Goal: Transaction & Acquisition: Purchase product/service

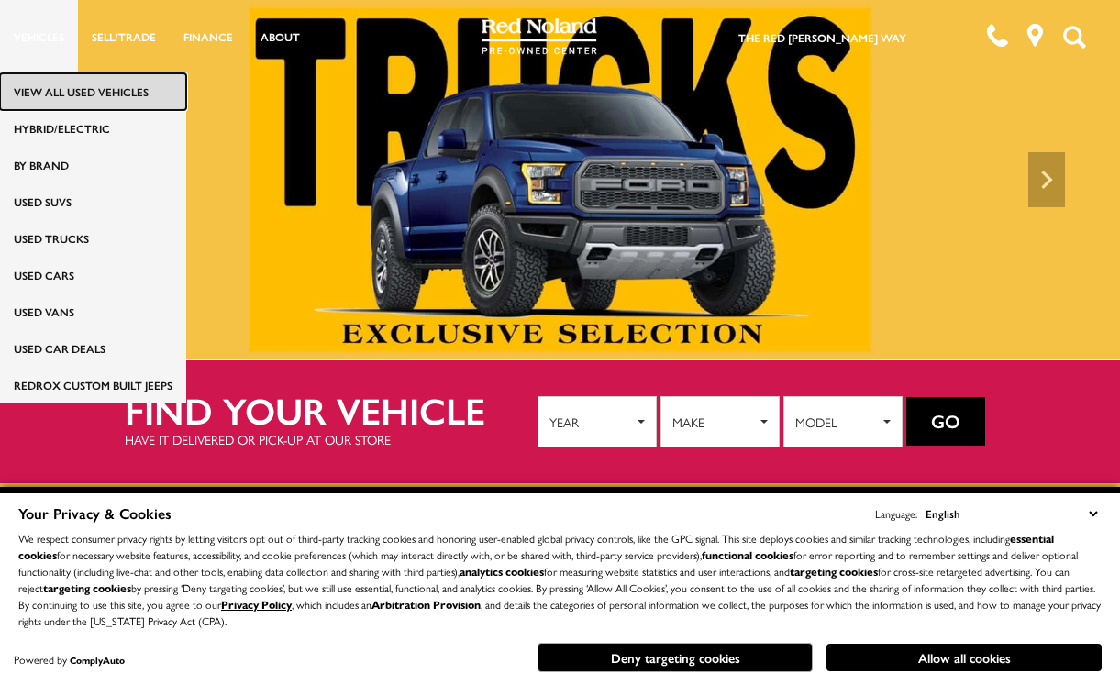
click at [40, 93] on link "View All Used Vehicles" at bounding box center [93, 91] width 186 height 37
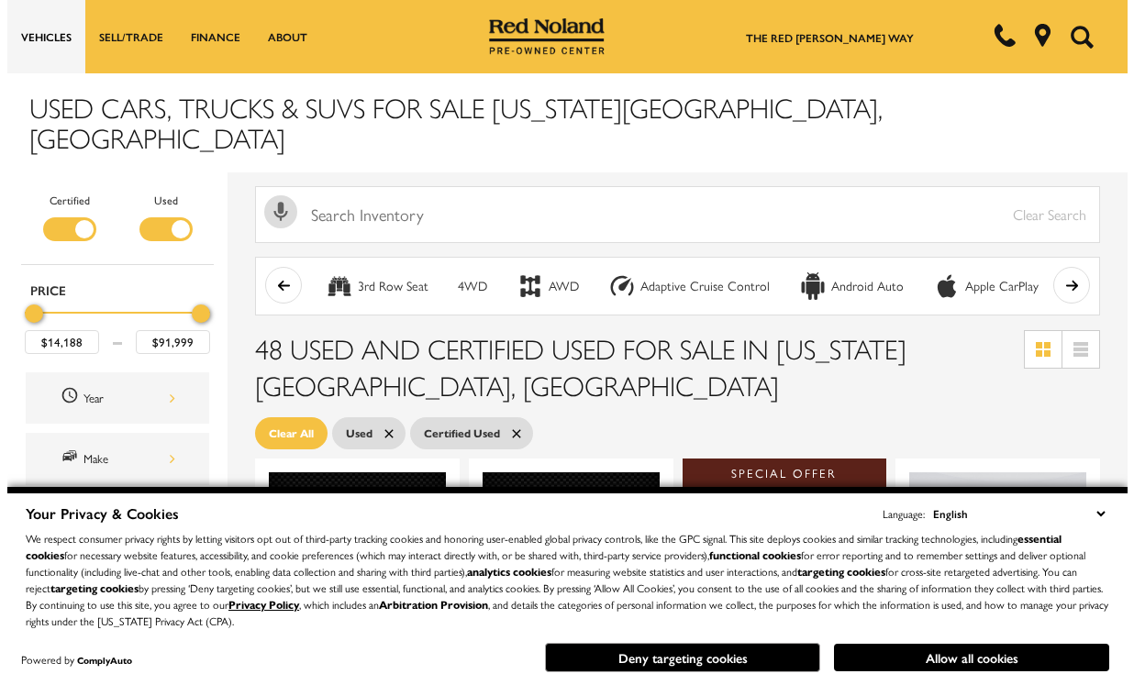
scroll to position [183, 0]
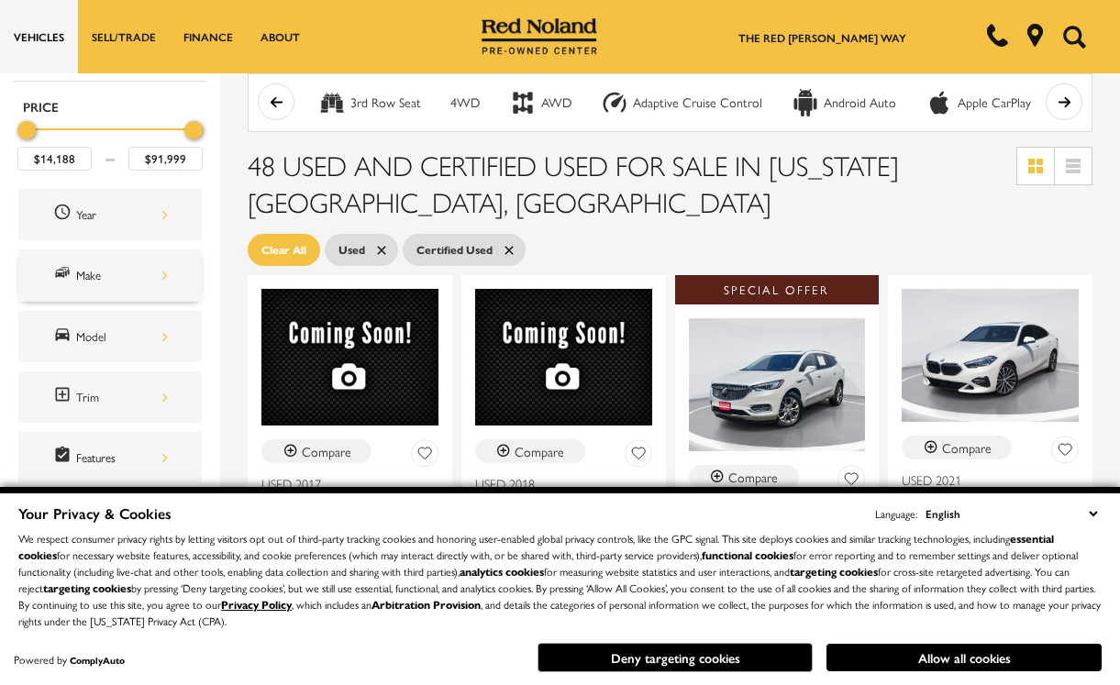
click at [137, 257] on div "Make" at bounding box center [109, 274] width 183 height 51
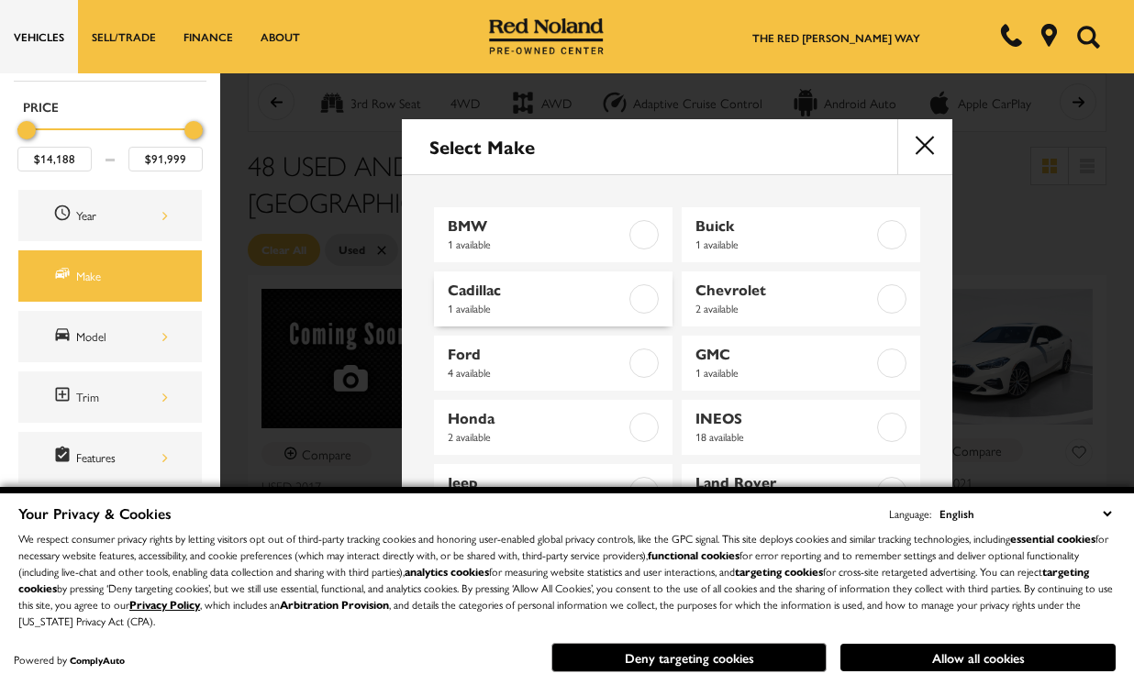
scroll to position [92, 0]
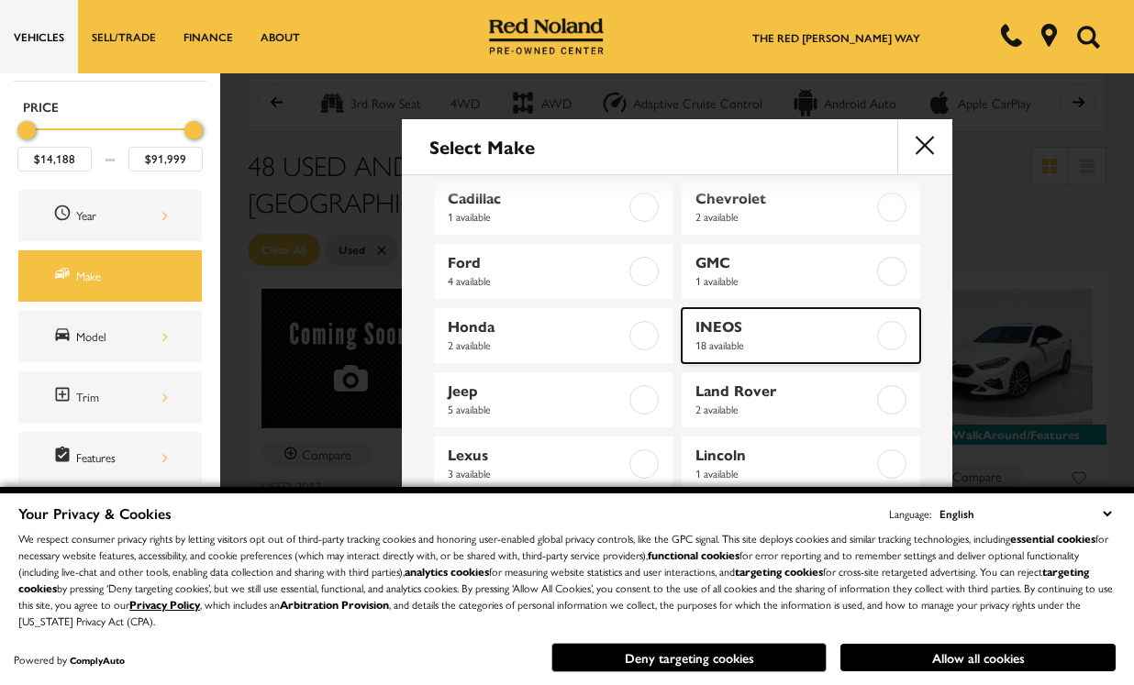
click at [770, 319] on span "INEOS" at bounding box center [785, 326] width 180 height 18
type input "$69,989"
checkbox input "true"
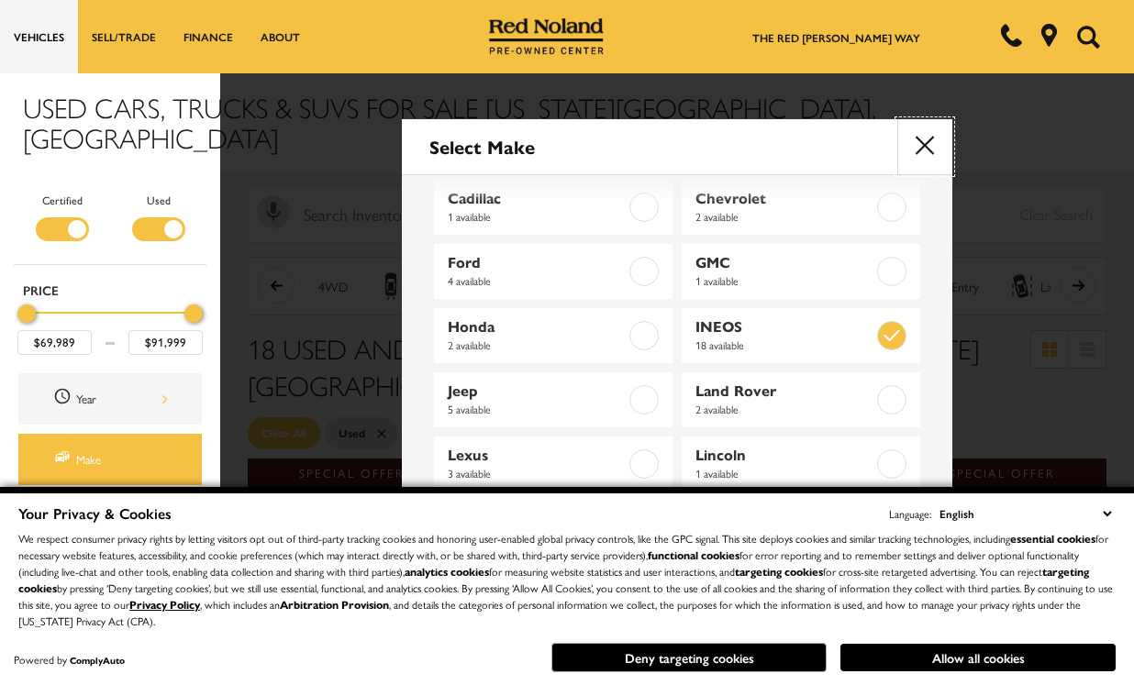
click at [925, 138] on button "close" at bounding box center [924, 146] width 55 height 55
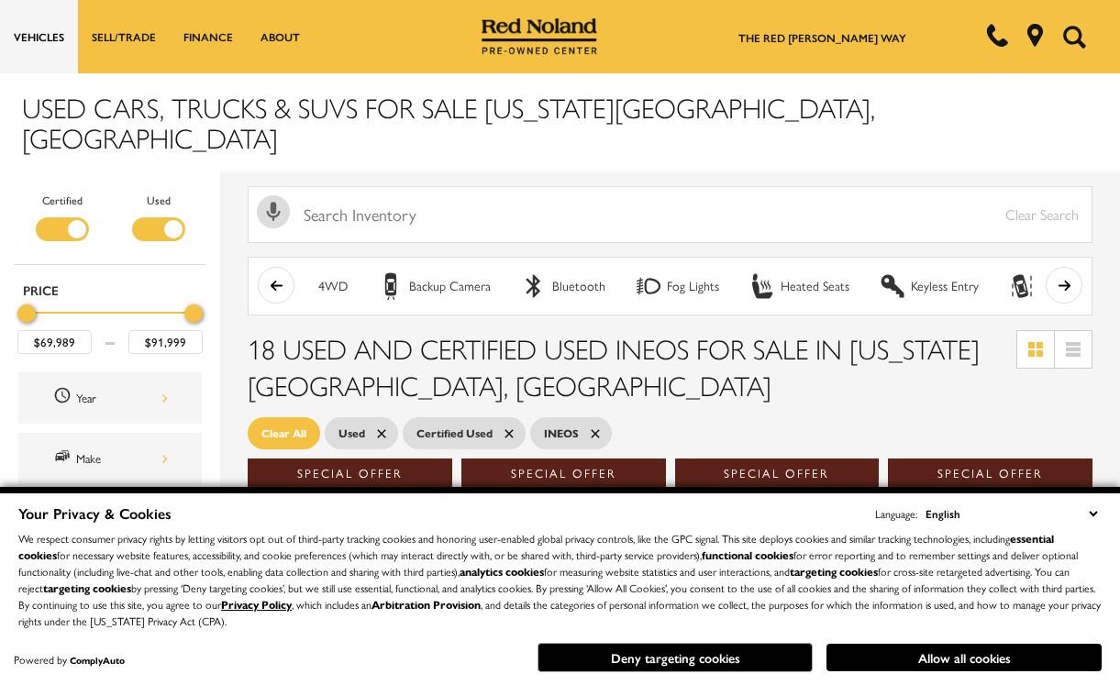
click at [1096, 514] on select "English Spanish / Español English / [GEOGRAPHIC_DATA] Korean / 한국어 Vietnamese /…" at bounding box center [1011, 514] width 181 height 20
click at [874, 655] on button "Allow all cookies" at bounding box center [963, 658] width 275 height 28
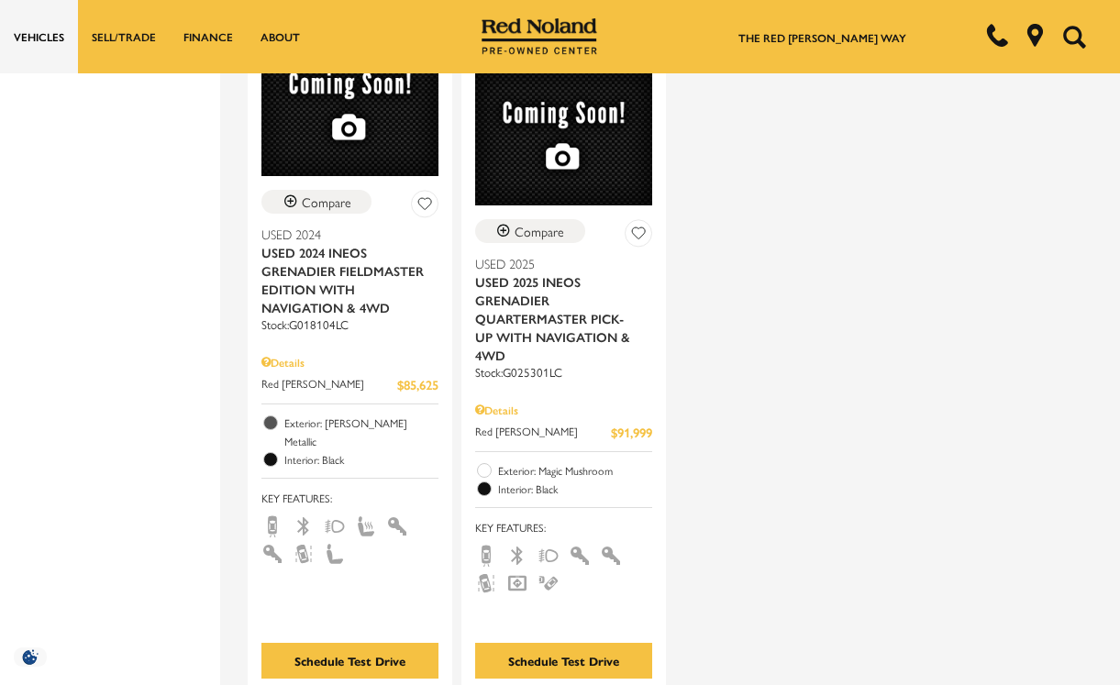
scroll to position [3485, 0]
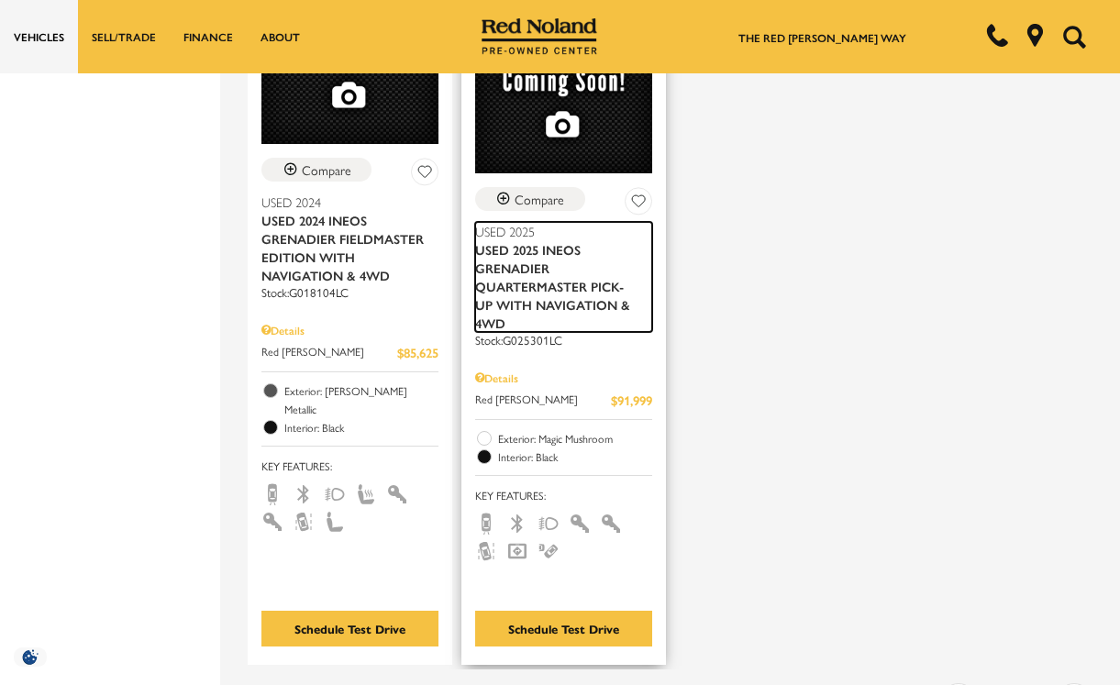
click at [567, 240] on span "Used 2025 INEOS Grenadier Quartermaster Pick-up With Navigation & 4WD" at bounding box center [556, 286] width 163 height 92
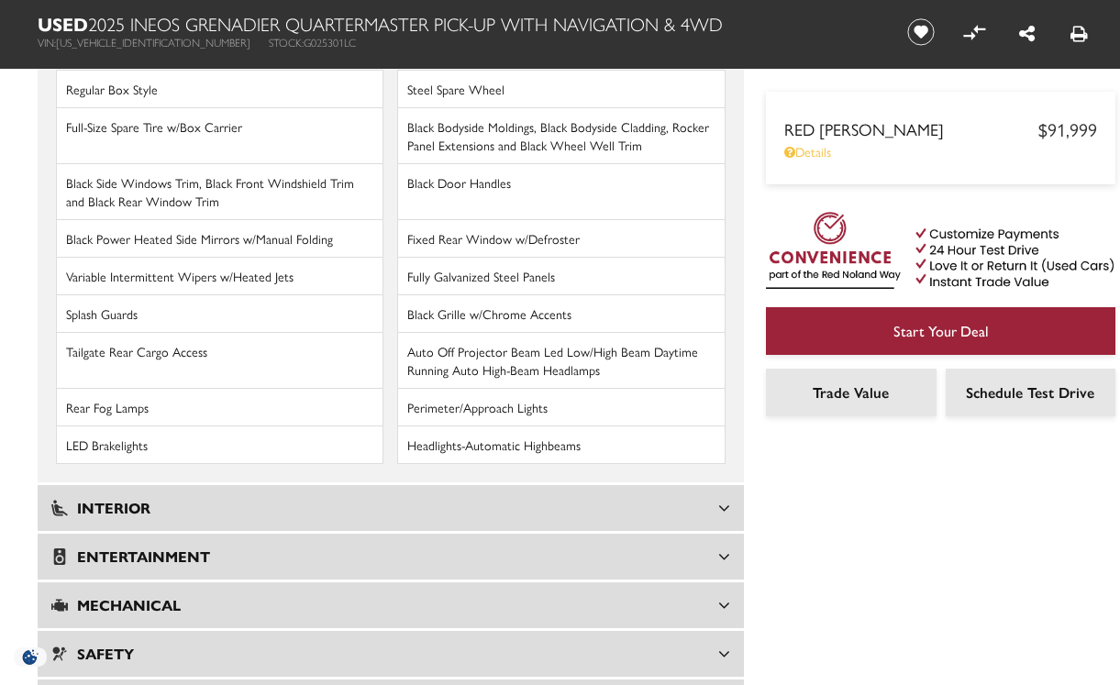
scroll to position [2477, 0]
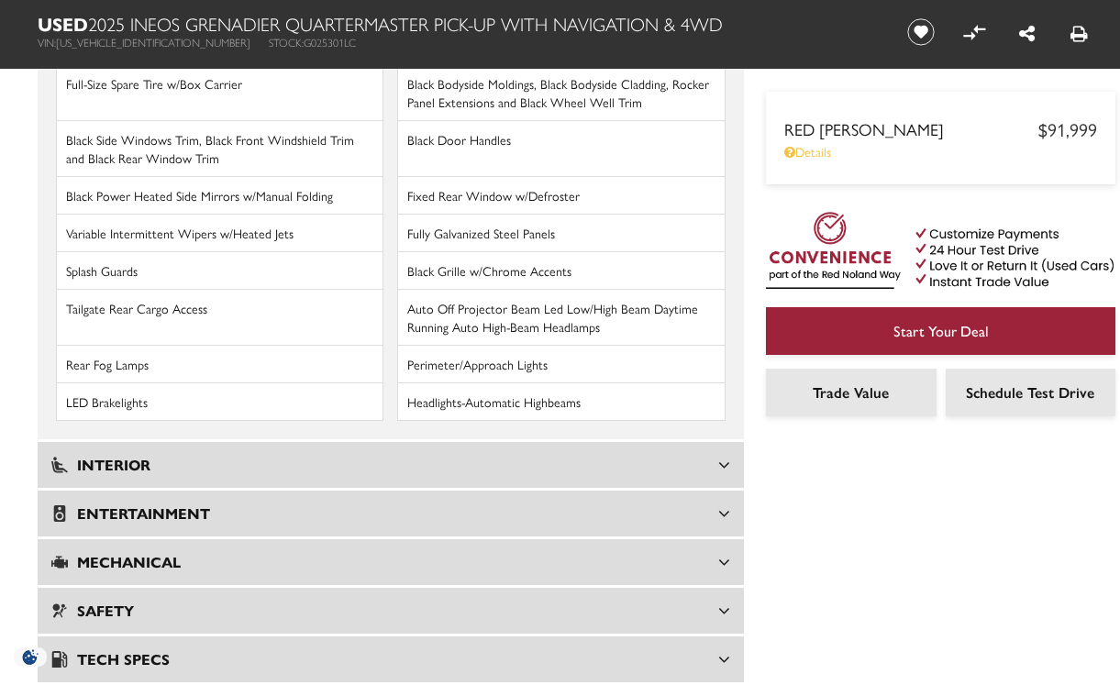
click at [357, 460] on div "Interior" at bounding box center [391, 465] width 706 height 46
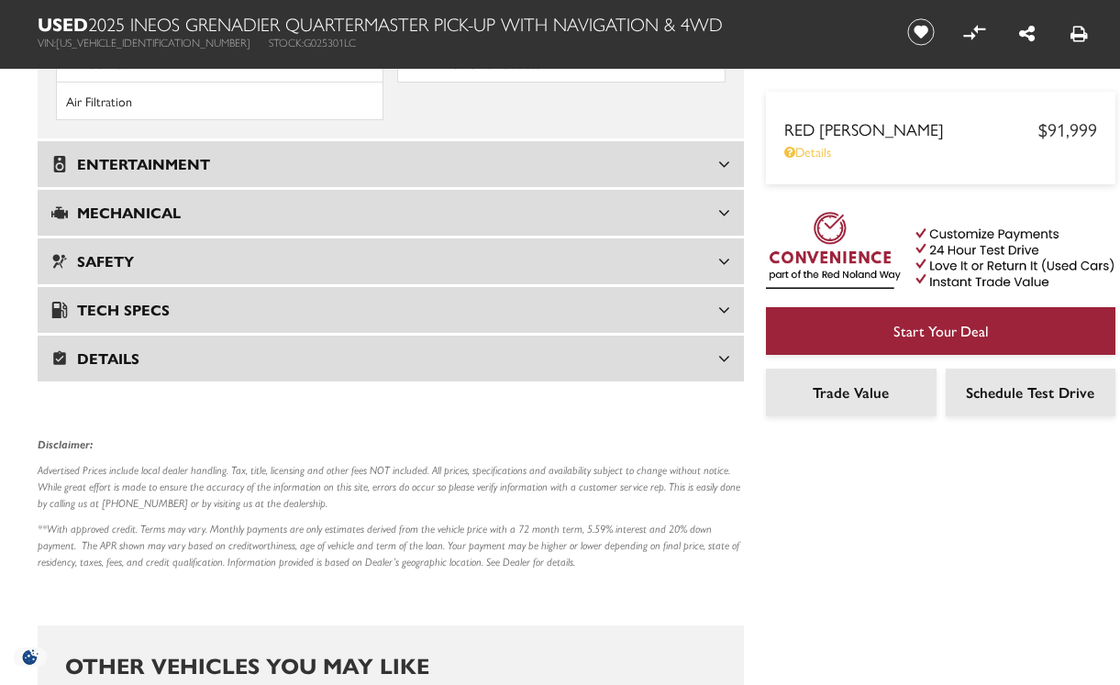
scroll to position [3119, 0]
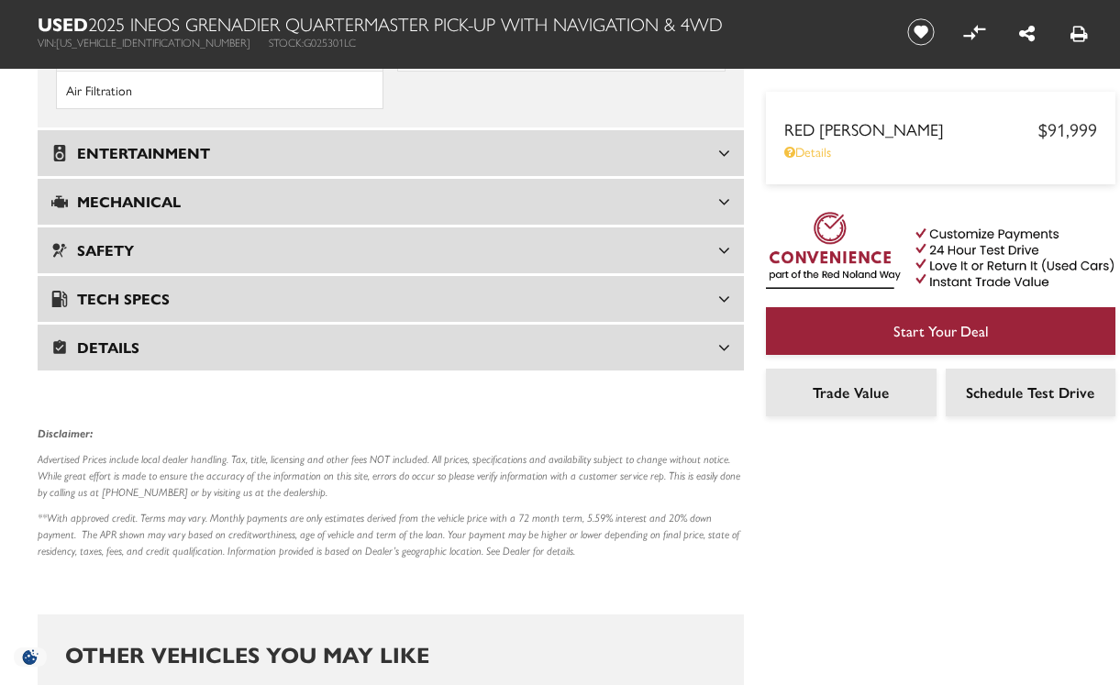
click at [294, 346] on div "Details" at bounding box center [391, 348] width 706 height 46
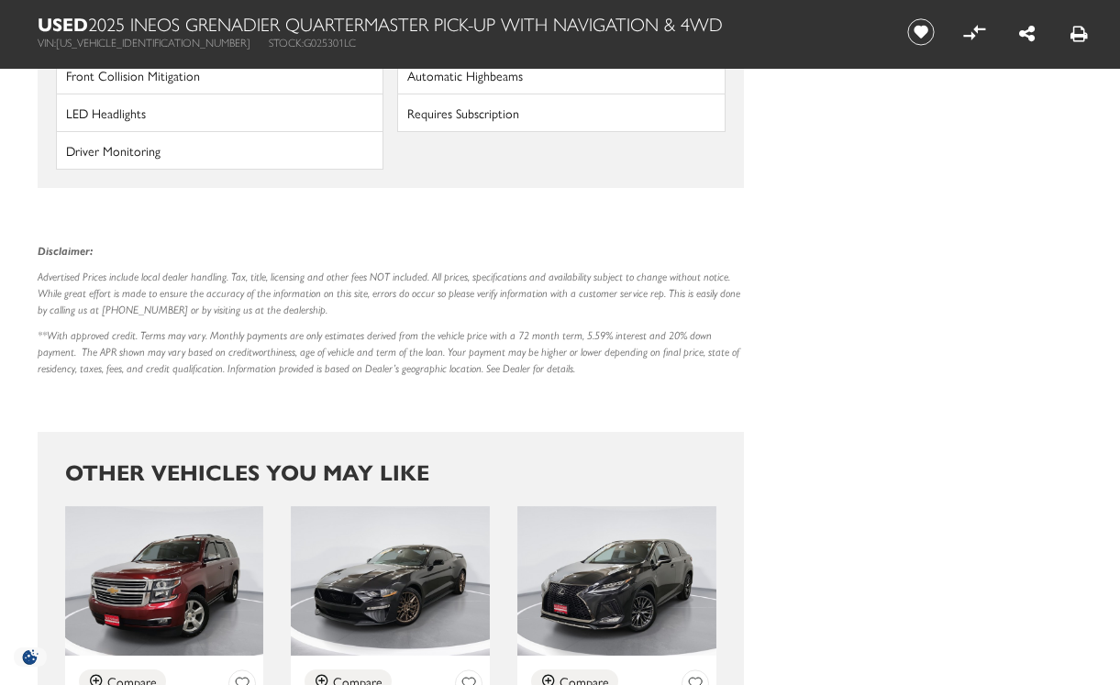
scroll to position [1455, 0]
